Goal: Transaction & Acquisition: Purchase product/service

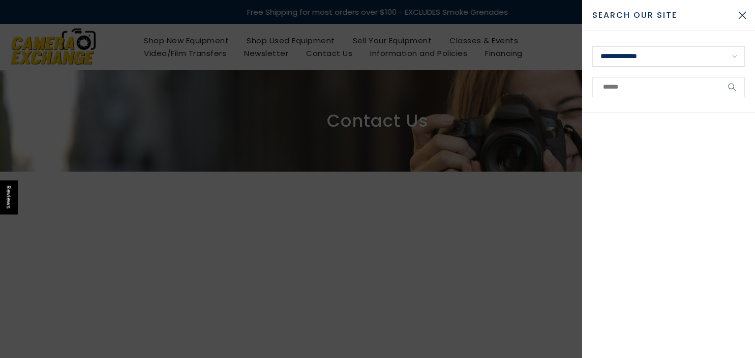
click at [613, 13] on span "Search Our Site" at bounding box center [660, 15] width 137 height 12
click at [601, 15] on span "Search Our Site" at bounding box center [660, 15] width 137 height 12
click at [592, 46] on select "**********" at bounding box center [668, 56] width 153 height 20
click at [640, 53] on select "**********" at bounding box center [668, 56] width 153 height 20
click at [619, 87] on input "text" at bounding box center [668, 87] width 153 height 20
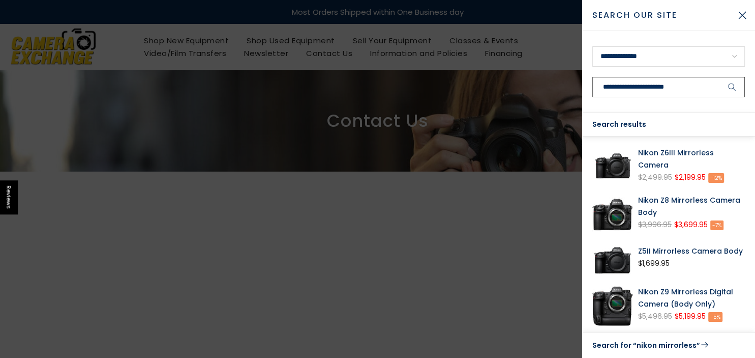
type input "**********"
click at [720, 77] on button "submit" at bounding box center [732, 87] width 25 height 20
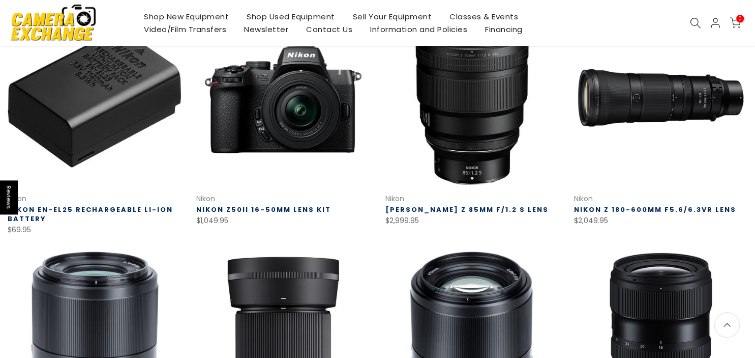
scroll to position [442, 0]
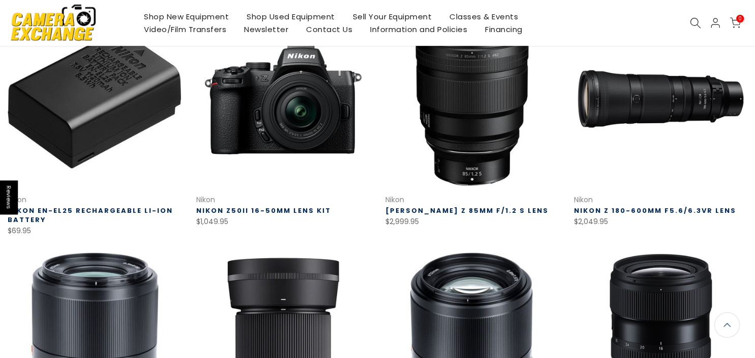
drag, startPoint x: 748, startPoint y: 150, endPoint x: 750, endPoint y: 137, distance: 13.0
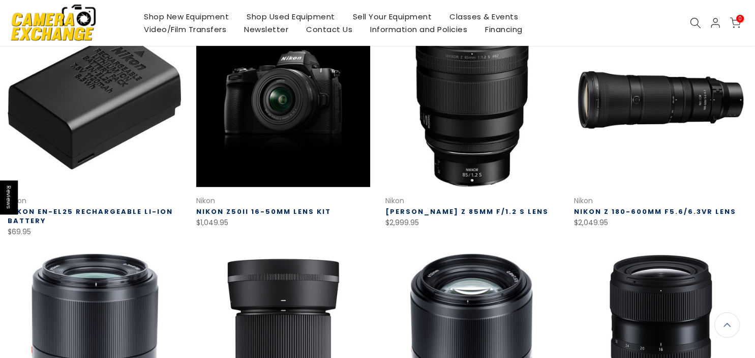
scroll to position [443, 0]
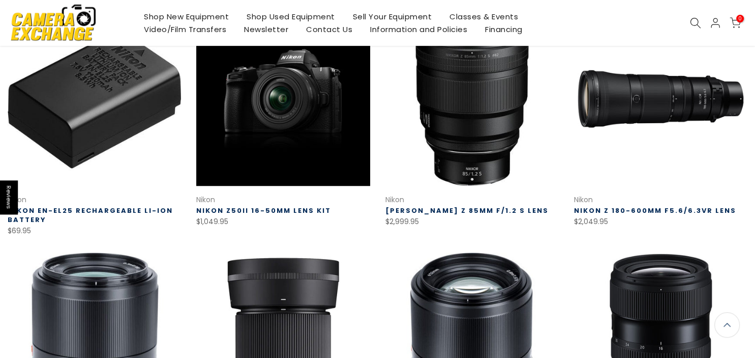
click at [285, 93] on link at bounding box center [282, 98] width 173 height 173
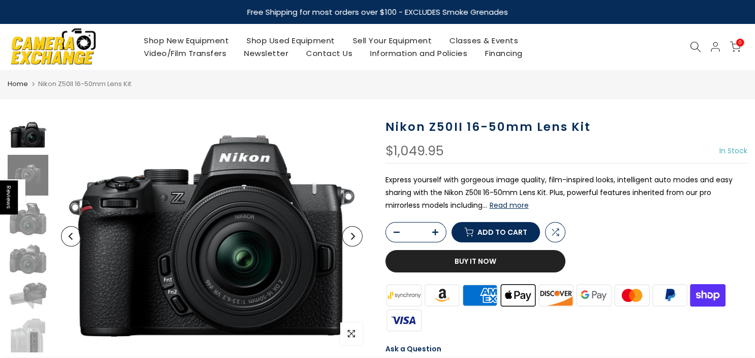
click at [490, 206] on button "Read more" at bounding box center [509, 204] width 39 height 9
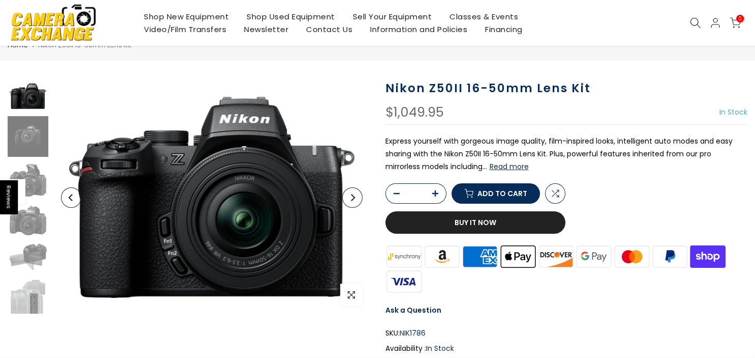
scroll to position [40, 0]
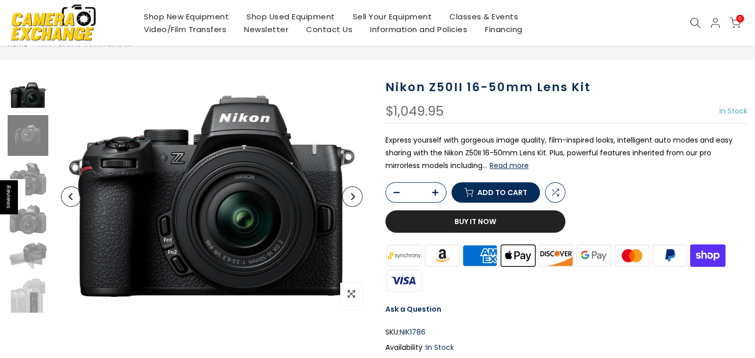
click at [305, 16] on link "Shop Used Equipment" at bounding box center [291, 16] width 106 height 13
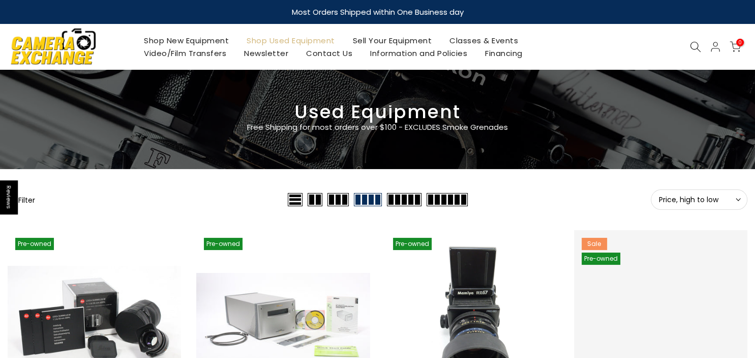
click at [694, 46] on icon at bounding box center [695, 46] width 11 height 11
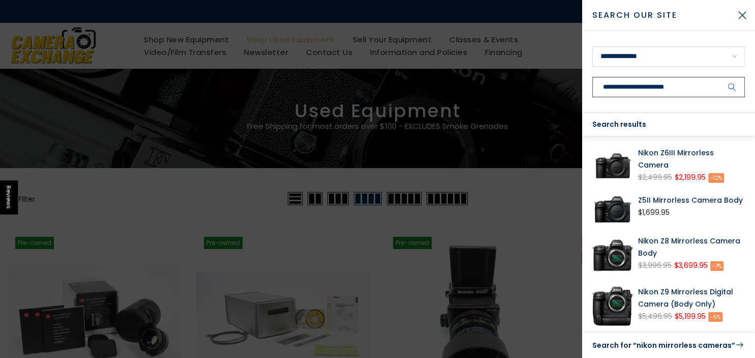
type input "**********"
click at [720, 77] on button "submit" at bounding box center [732, 87] width 25 height 20
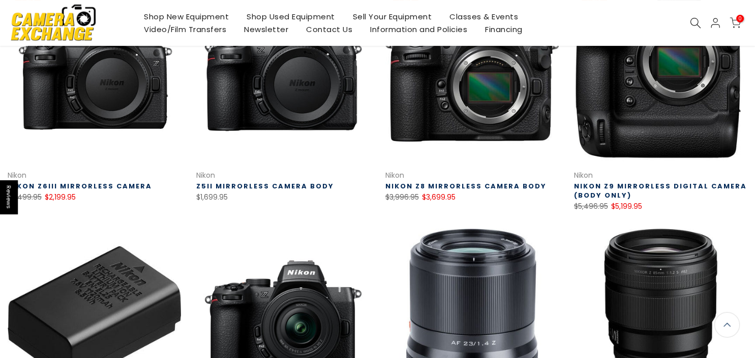
scroll to position [93, 0]
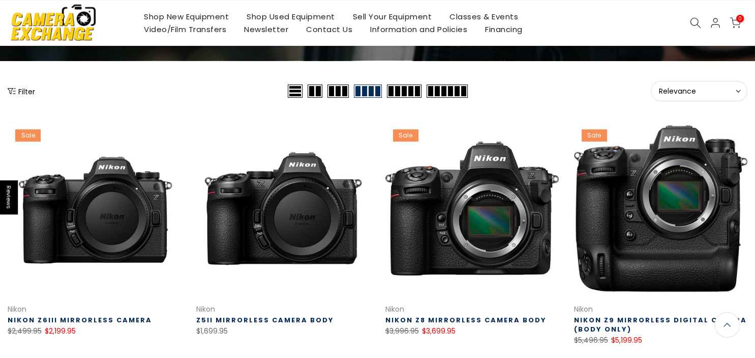
click at [306, 14] on link "Shop Used Equipment" at bounding box center [291, 16] width 106 height 13
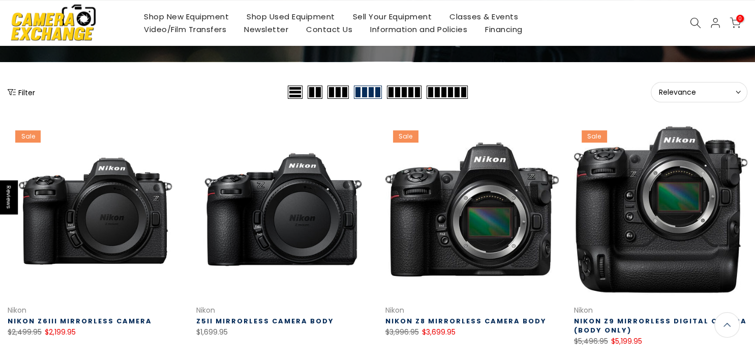
scroll to position [94, 0]
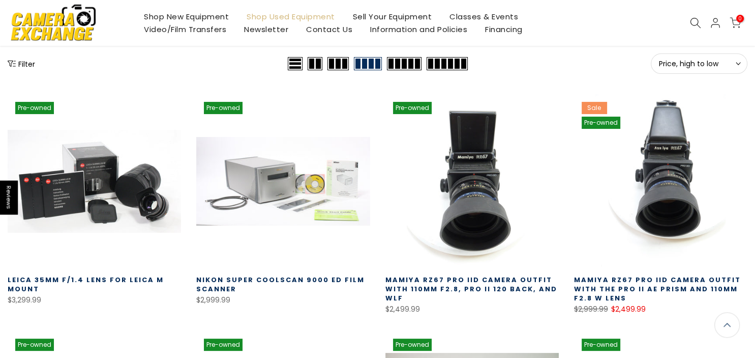
scroll to position [134, 0]
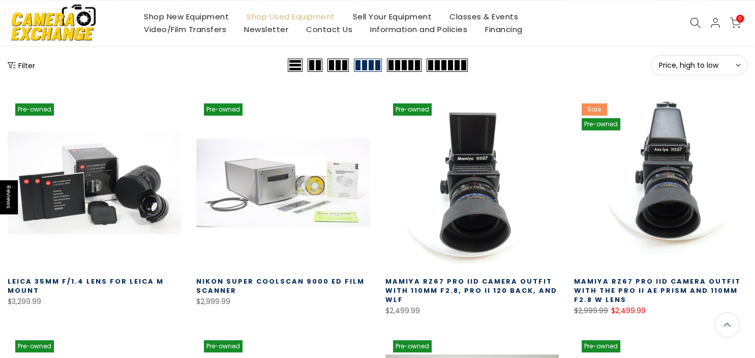
click at [737, 64] on icon at bounding box center [738, 65] width 5 height 5
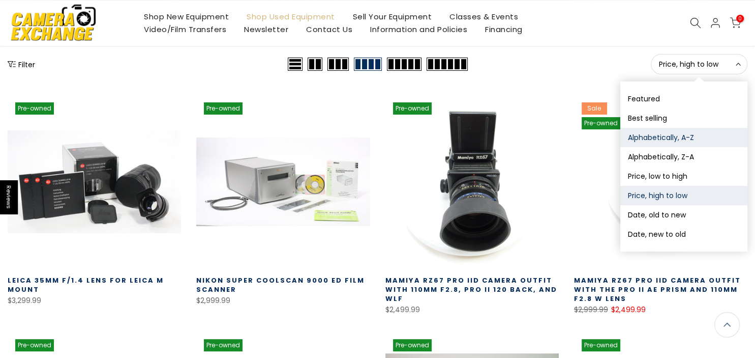
scroll to position [133, 0]
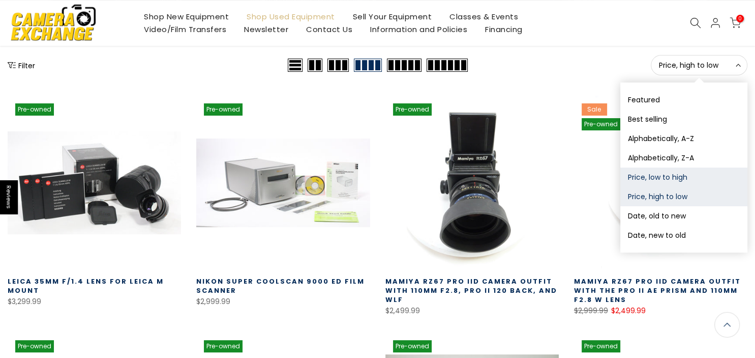
click at [669, 181] on button "Price, low to high" at bounding box center [683, 176] width 127 height 19
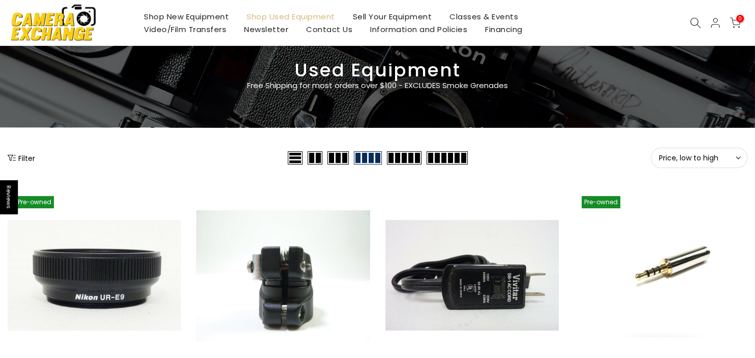
scroll to position [43, 0]
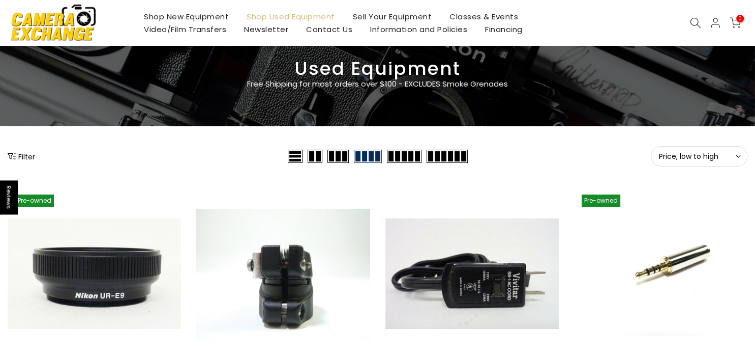
click at [29, 155] on button "Filter" at bounding box center [21, 156] width 27 height 10
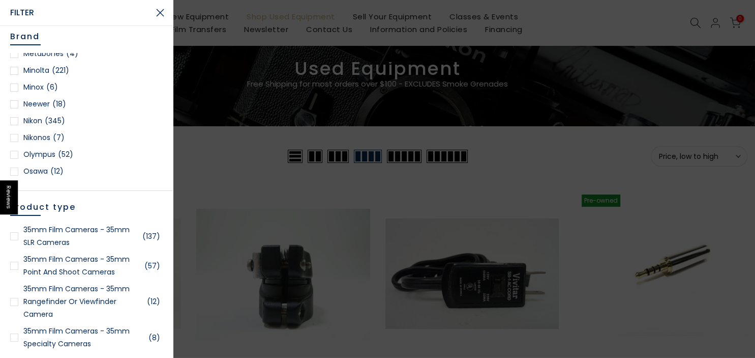
scroll to position [42, 0]
click at [15, 121] on div at bounding box center [14, 121] width 8 height 8
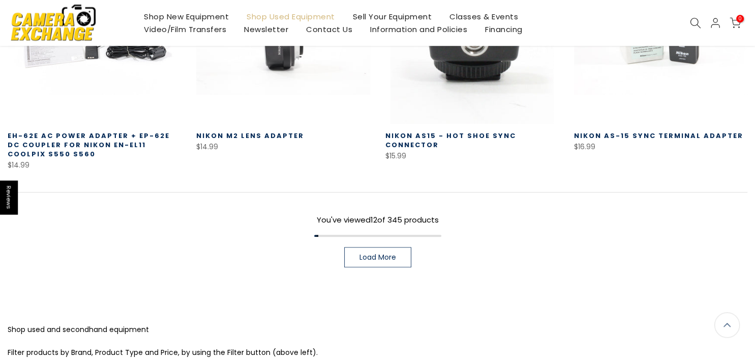
scroll to position [782, 0]
click at [382, 254] on span "Load More" at bounding box center [378, 257] width 37 height 7
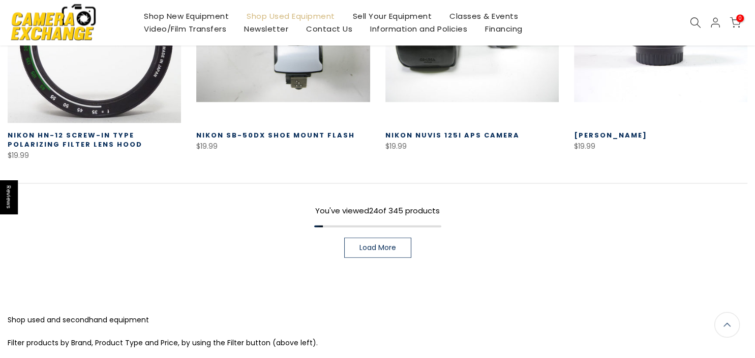
scroll to position [1477, 0]
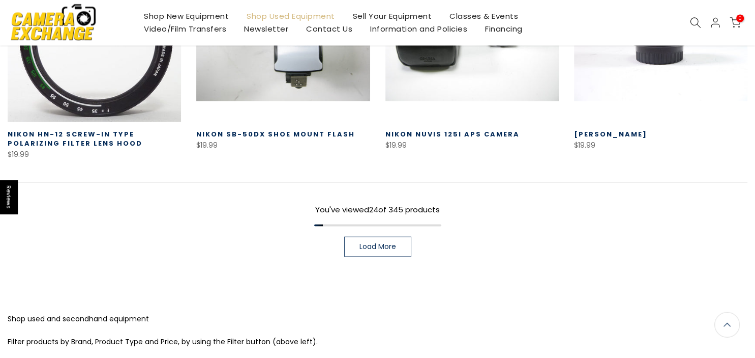
click at [388, 246] on span "Load More" at bounding box center [378, 246] width 37 height 7
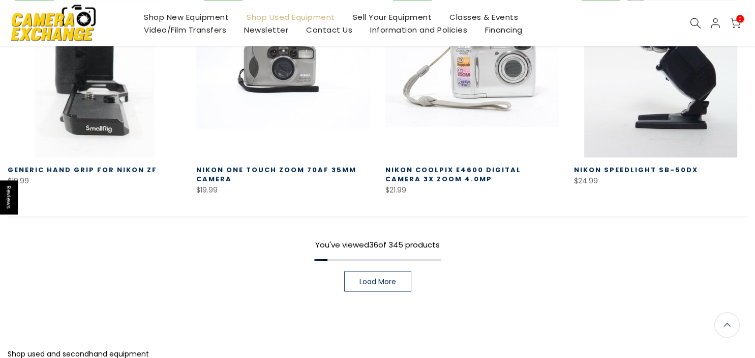
scroll to position [2126, 0]
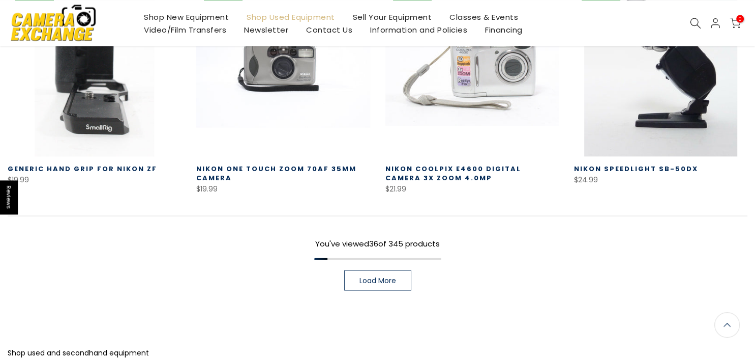
click at [388, 279] on span "Load More" at bounding box center [378, 279] width 37 height 7
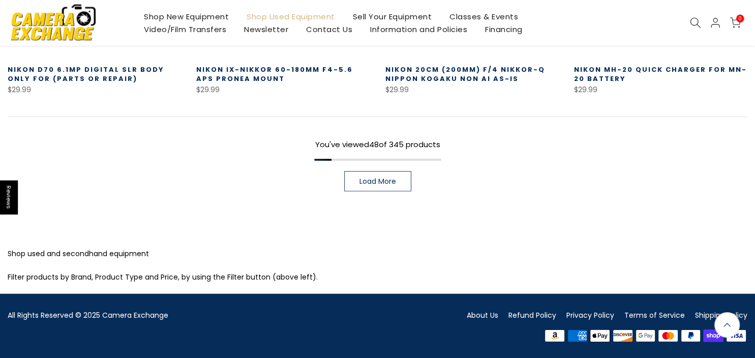
scroll to position [2915, 0]
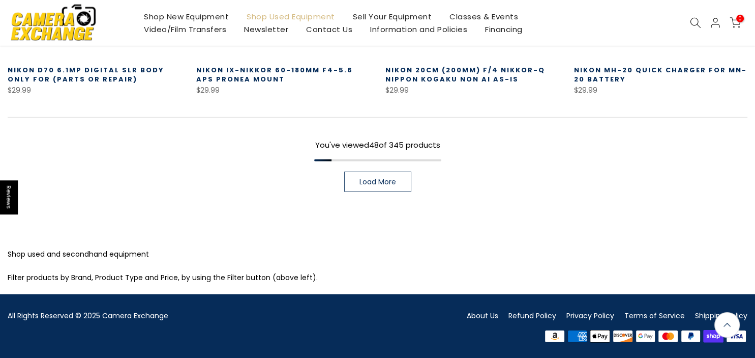
click at [389, 182] on span "Load More" at bounding box center [378, 181] width 37 height 7
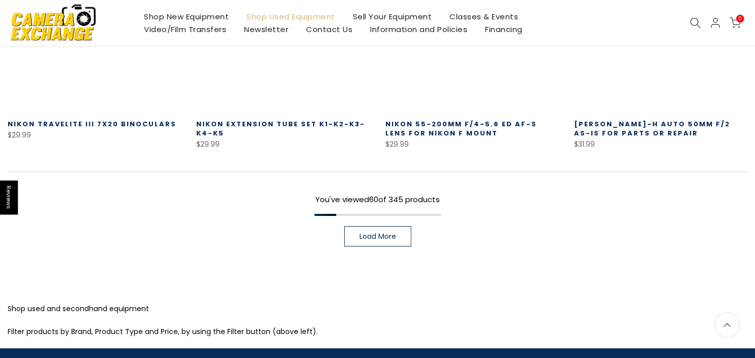
scroll to position [3545, 0]
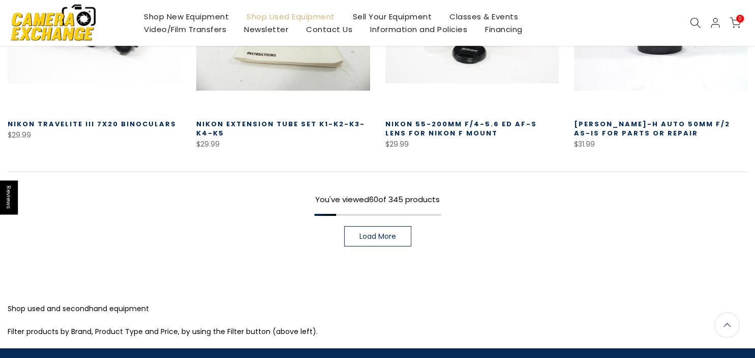
click at [391, 236] on span "Load More" at bounding box center [378, 235] width 37 height 7
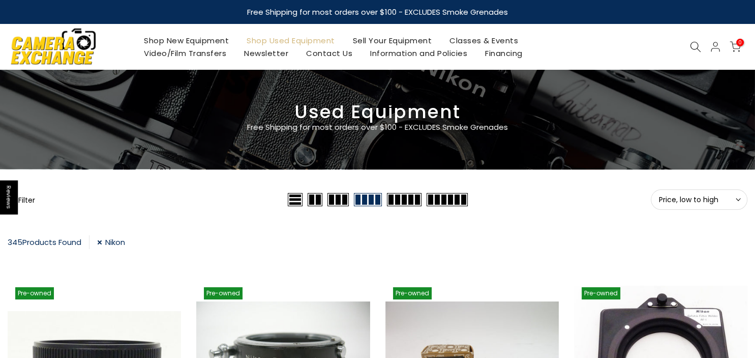
click at [31, 196] on button "Filter" at bounding box center [21, 199] width 27 height 10
click at [31, 196] on div at bounding box center [377, 179] width 755 height 358
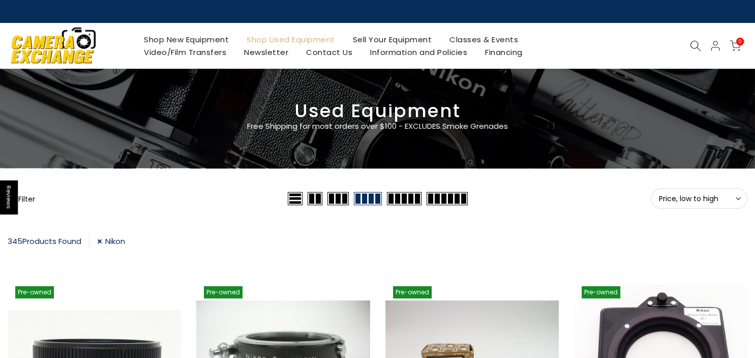
click at [28, 198] on button "Filter" at bounding box center [21, 198] width 27 height 10
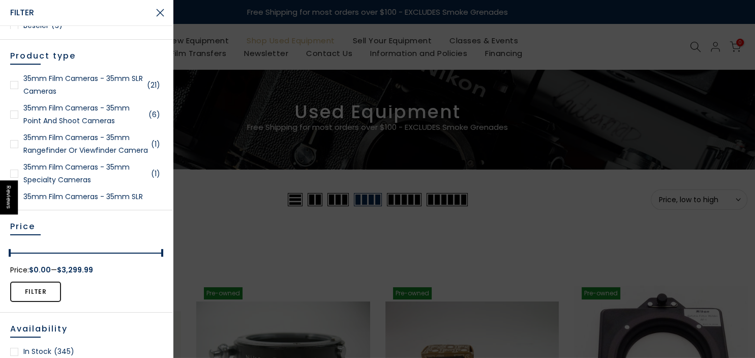
scroll to position [153, 0]
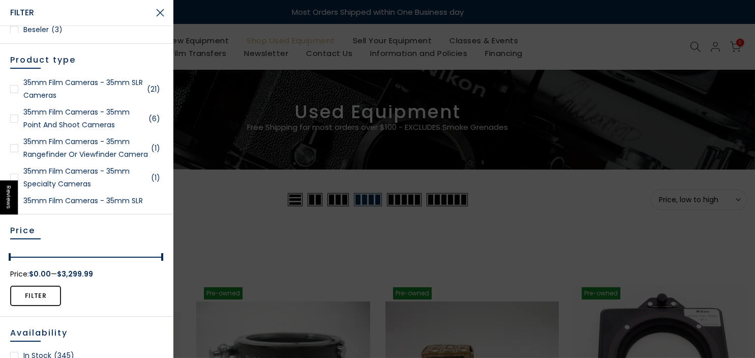
click at [11, 257] on div at bounding box center [10, 258] width 17 height 14
drag, startPoint x: 11, startPoint y: 257, endPoint x: 30, endPoint y: 257, distance: 19.3
click at [30, 257] on div at bounding box center [29, 258] width 17 height 14
click at [25, 256] on div at bounding box center [25, 258] width 17 height 14
drag, startPoint x: 161, startPoint y: 256, endPoint x: 37, endPoint y: 257, distance: 124.1
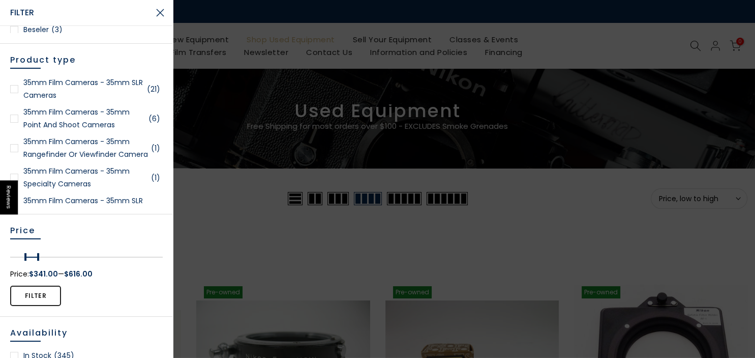
click at [37, 257] on div at bounding box center [38, 258] width 17 height 14
click at [36, 296] on button "Filter" at bounding box center [35, 295] width 51 height 20
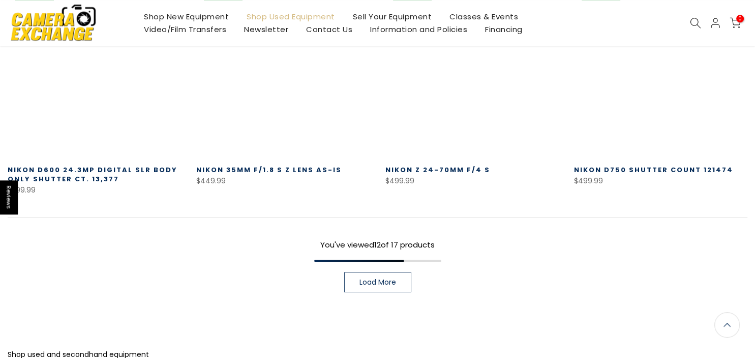
scroll to position [784, 0]
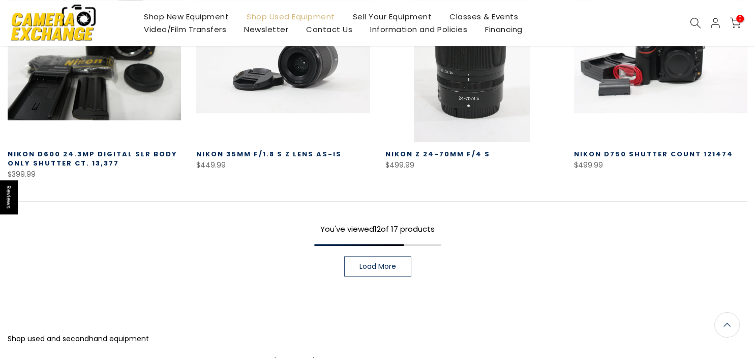
click at [370, 263] on span "Load More" at bounding box center [378, 265] width 37 height 7
